Goal: Task Accomplishment & Management: Use online tool/utility

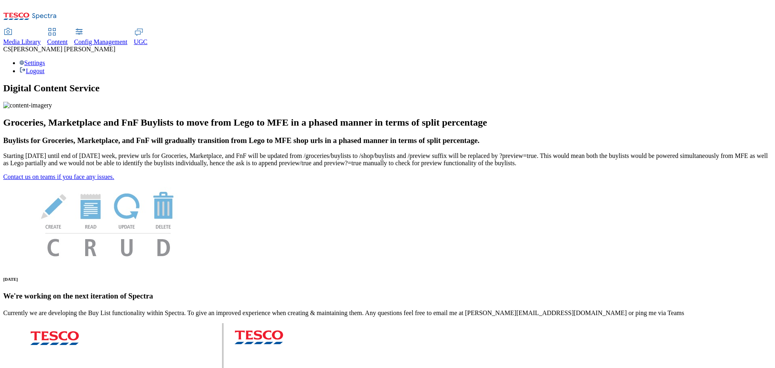
click at [148, 38] on span "UGC" at bounding box center [141, 41] width 14 height 7
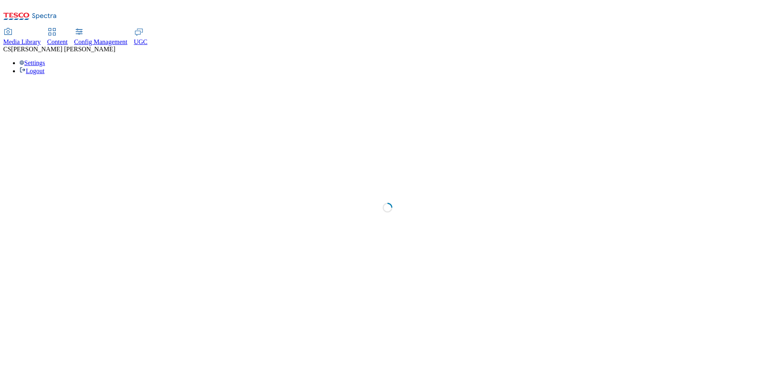
select select "All"
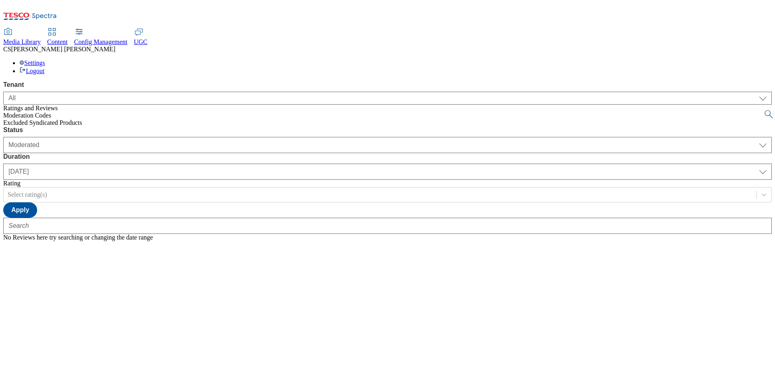
click at [60, 121] on span "Excluded Syndicated Products" at bounding box center [42, 122] width 79 height 7
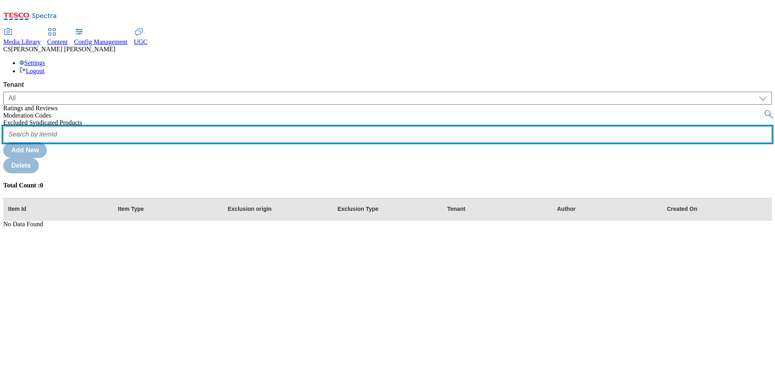
click at [161, 126] on input "text" at bounding box center [387, 134] width 769 height 16
paste input "105290997"
type input "105290997"
click at [764, 110] on button "submit" at bounding box center [769, 114] width 11 height 8
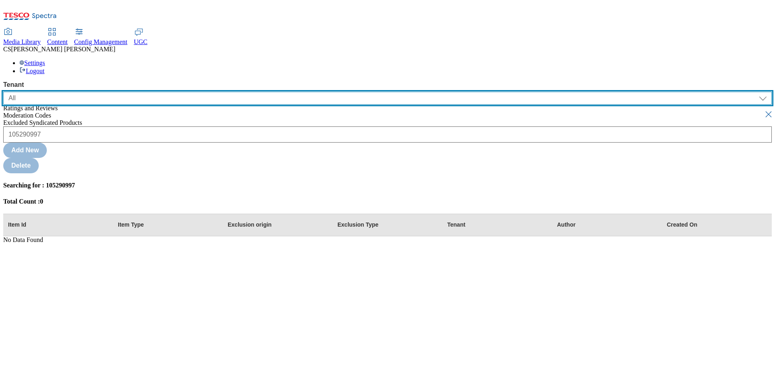
drag, startPoint x: 93, startPoint y: 58, endPoint x: 92, endPoint y: 62, distance: 4.2
click at [93, 92] on select "ALL All CE CONFIG-CZ CONFIG-HU CONFIG-IE CONFIG-ROI CONFIG-SK CONFIG-TEST CONFI…" at bounding box center [387, 98] width 769 height 13
select select "ghs-uk"
click at [3, 92] on select "ALL All CE CONFIG-CZ CONFIG-HU CONFIG-IE CONFIG-ROI CONFIG-SK CONFIG-TEST CONFI…" at bounding box center [387, 98] width 769 height 13
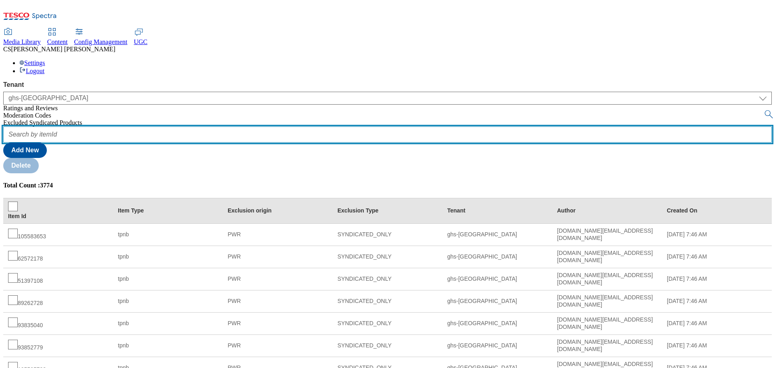
click at [128, 126] on input "text" at bounding box center [387, 134] width 769 height 16
paste input "105290997"
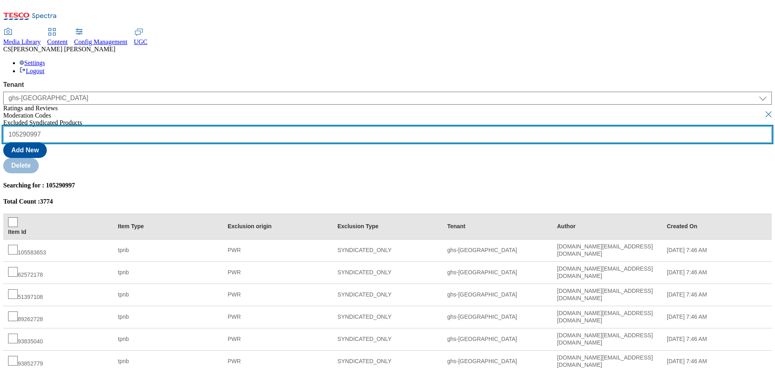
type input "105290997"
click at [764, 110] on button "submit" at bounding box center [769, 114] width 11 height 8
